Goal: Browse casually: Explore the website without a specific task or goal

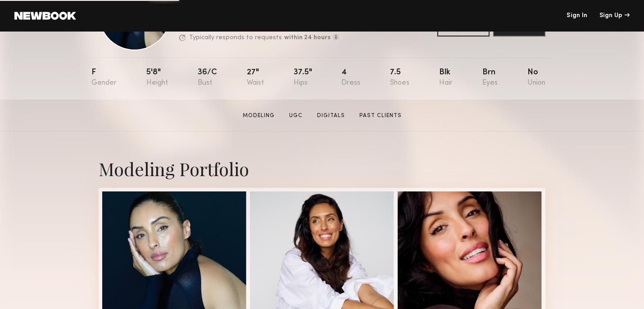
scroll to position [155, 0]
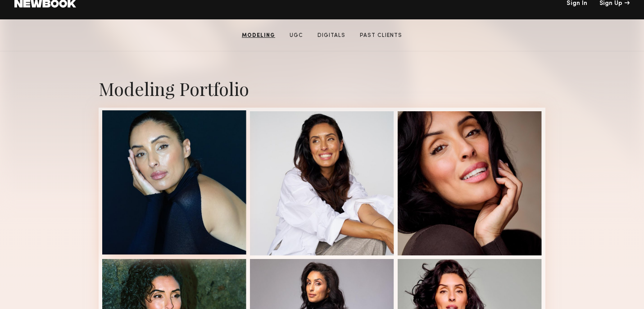
click at [182, 151] on div at bounding box center [174, 182] width 144 height 144
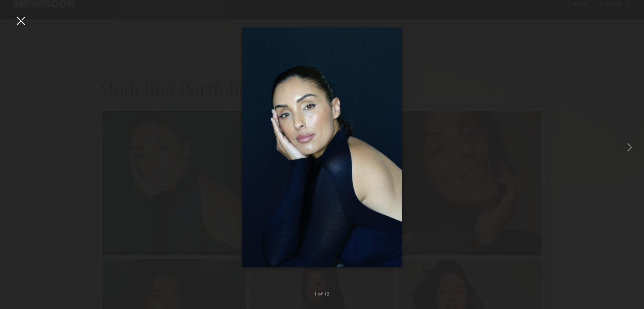
click at [21, 20] on div at bounding box center [21, 21] width 14 height 14
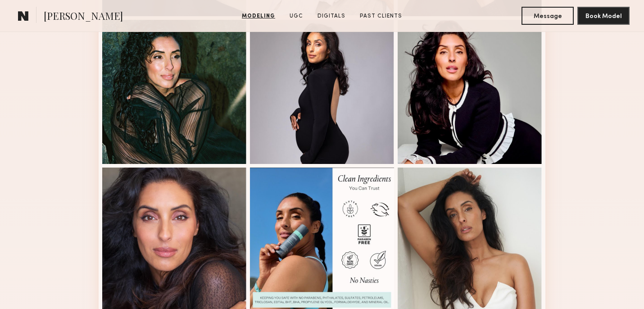
scroll to position [396, 0]
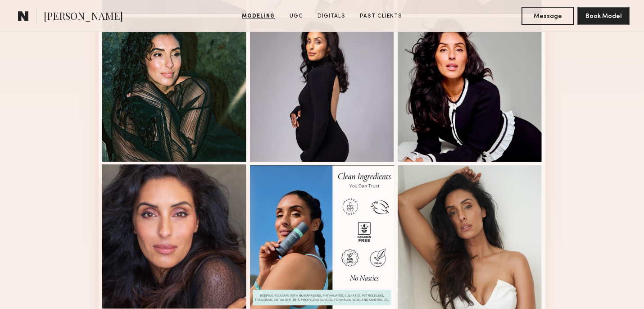
click at [160, 228] on div at bounding box center [174, 236] width 144 height 144
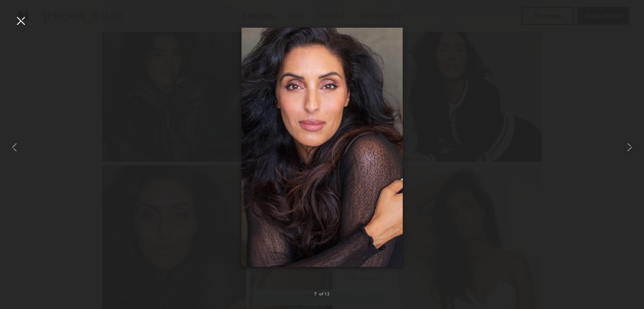
click at [18, 19] on div at bounding box center [21, 21] width 14 height 14
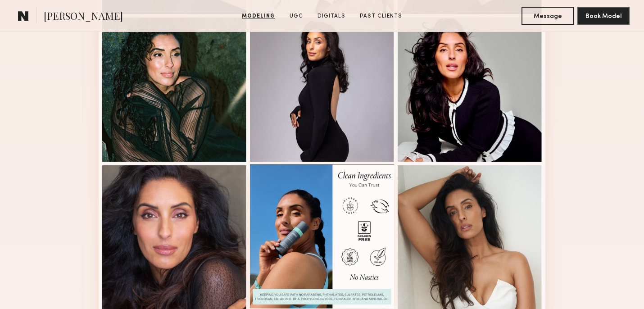
scroll to position [638, 0]
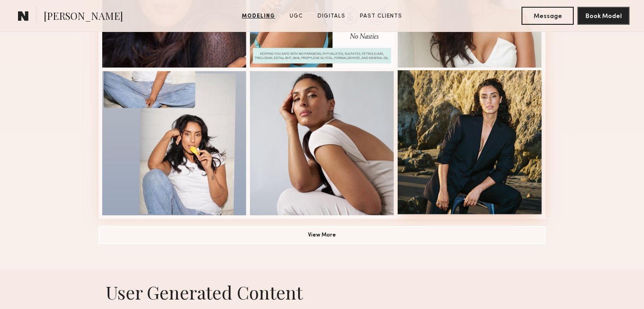
click at [476, 113] on div at bounding box center [469, 142] width 144 height 144
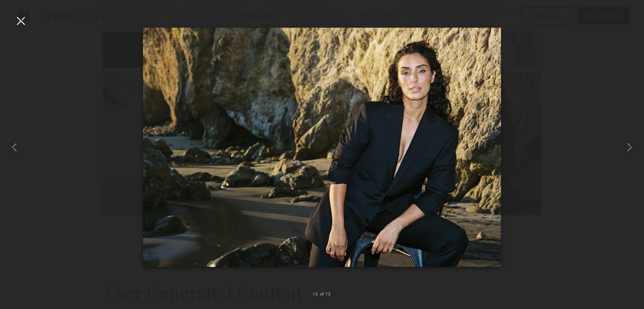
click at [18, 20] on div at bounding box center [21, 21] width 14 height 14
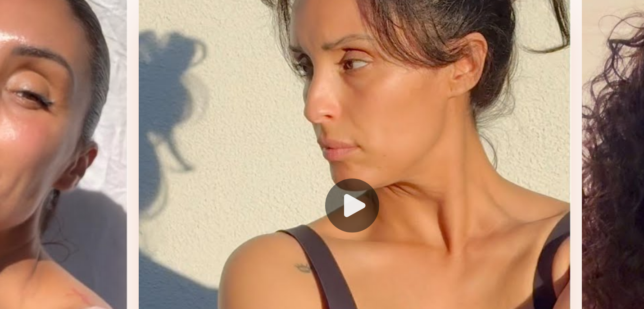
scroll to position [781, 0]
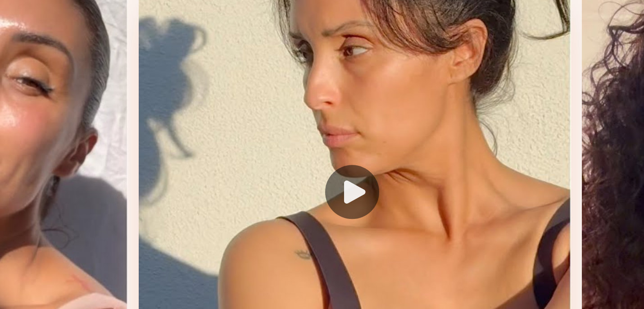
click at [319, 268] on div at bounding box center [322, 271] width 144 height 144
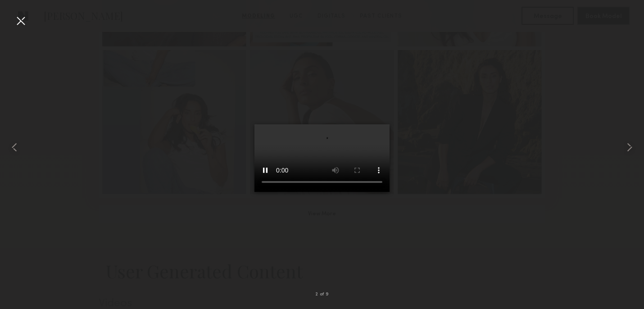
scroll to position [641, 0]
click at [19, 19] on div at bounding box center [21, 21] width 14 height 14
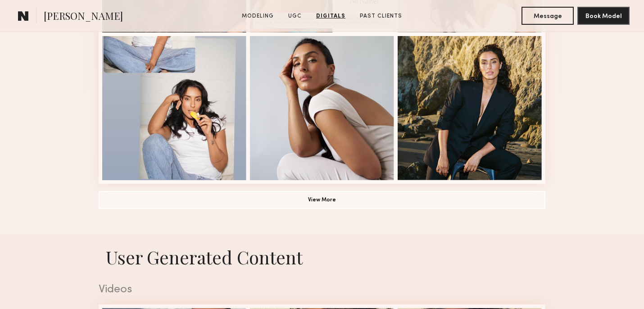
scroll to position [613, 0]
